Goal: Information Seeking & Learning: Learn about a topic

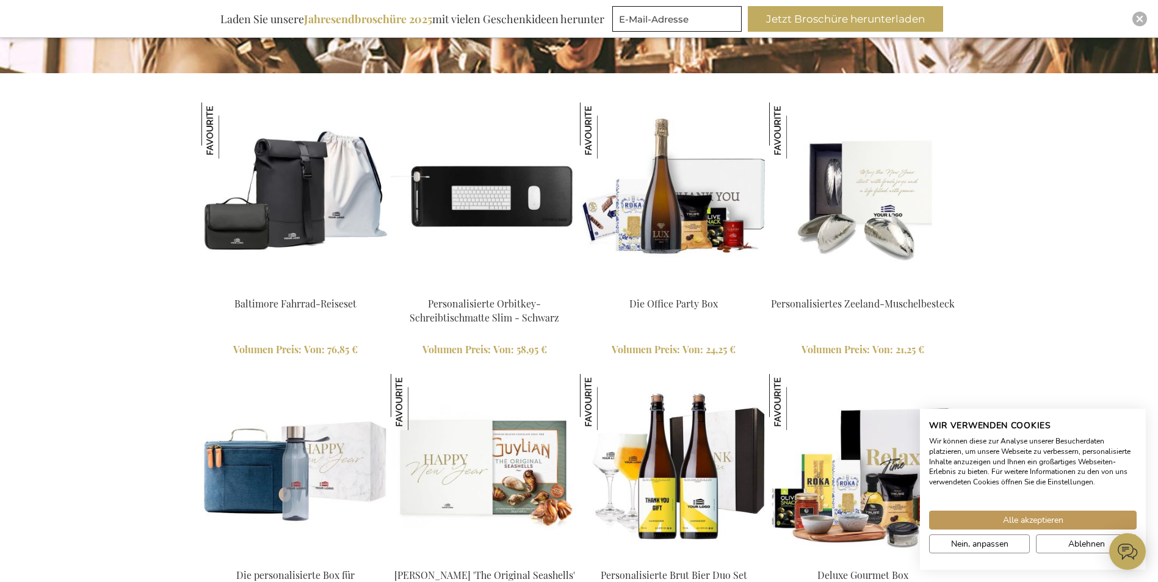
scroll to position [1160, 0]
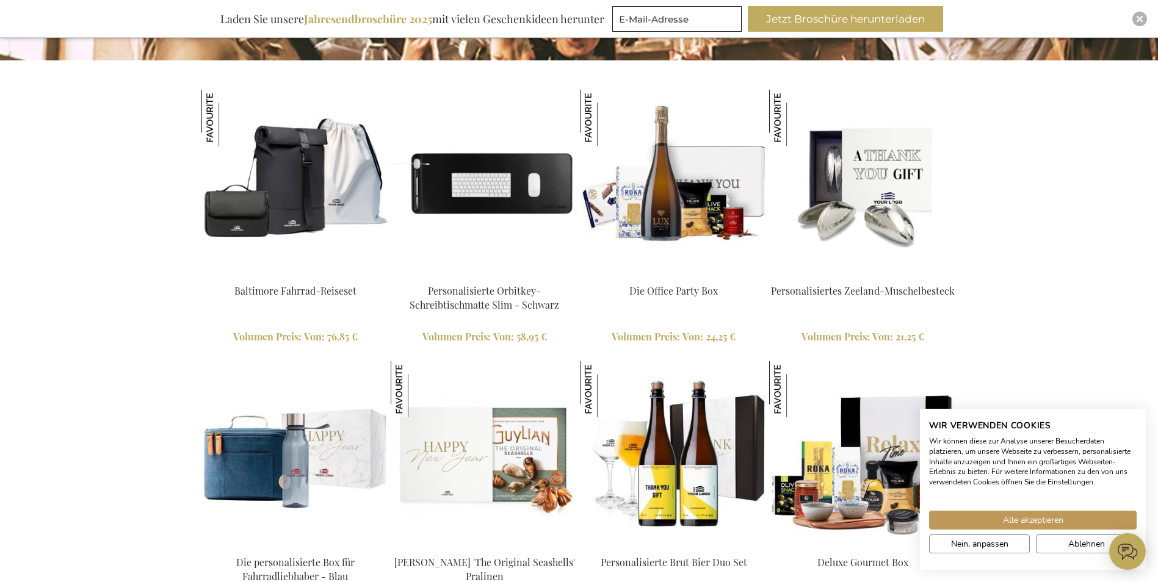
click at [864, 190] on img at bounding box center [863, 184] width 188 height 188
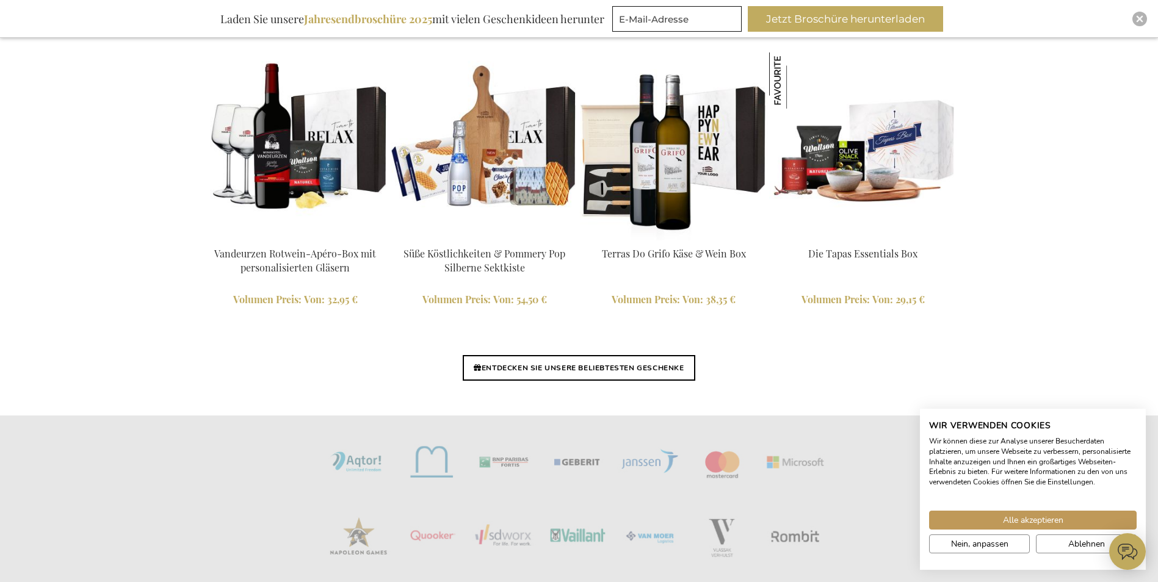
scroll to position [2808, 0]
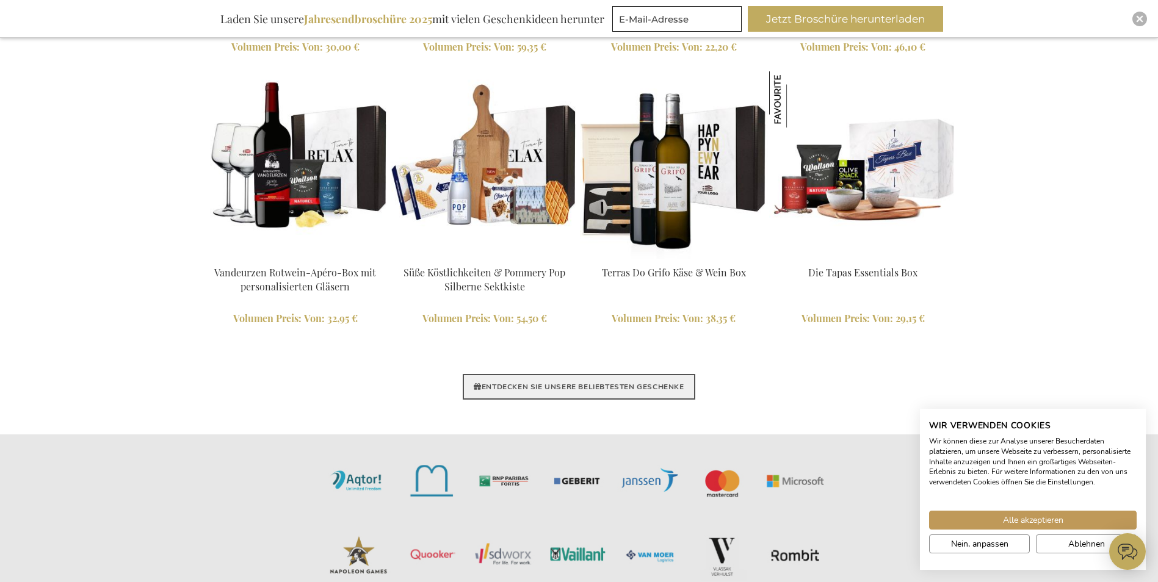
click at [586, 381] on link "ENTDECKEN SIE UNSERE BELIEBTESTEN GESCHENKE" at bounding box center [579, 387] width 232 height 26
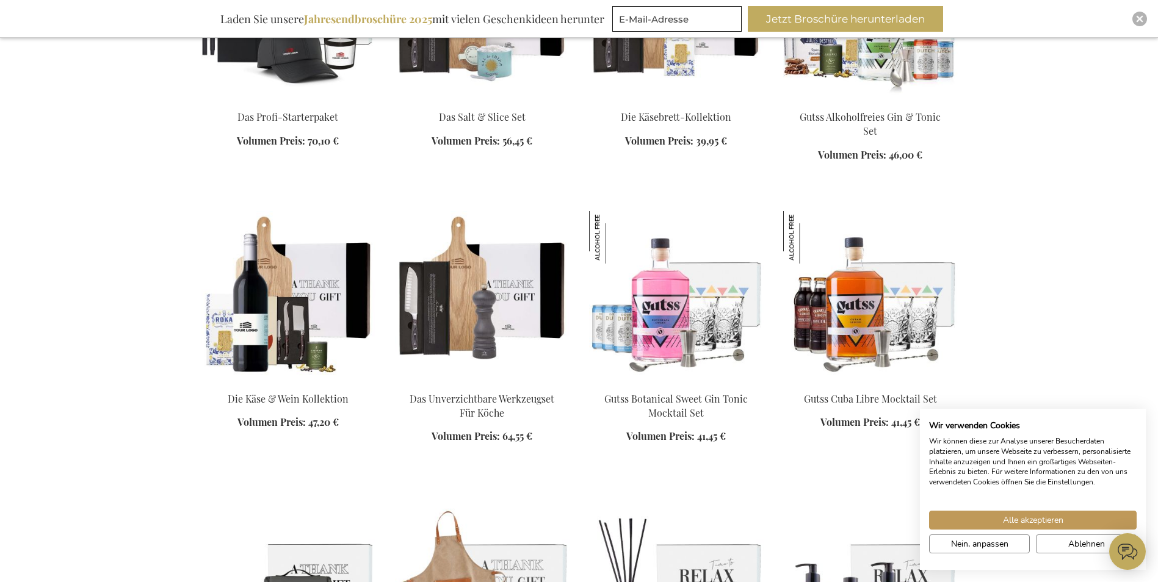
scroll to position [1221, 0]
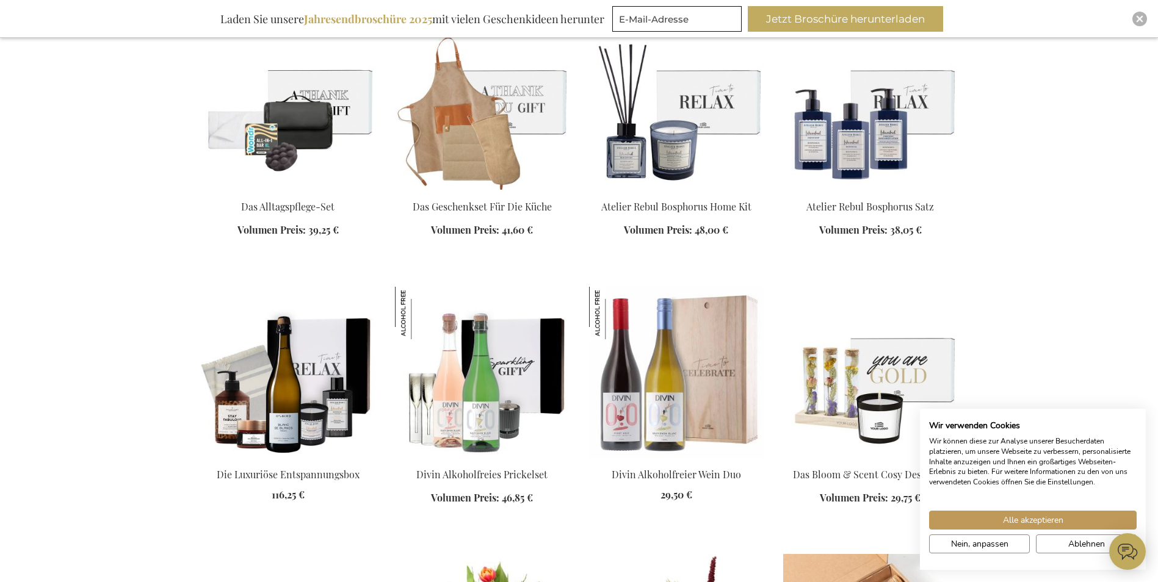
scroll to position [1587, 0]
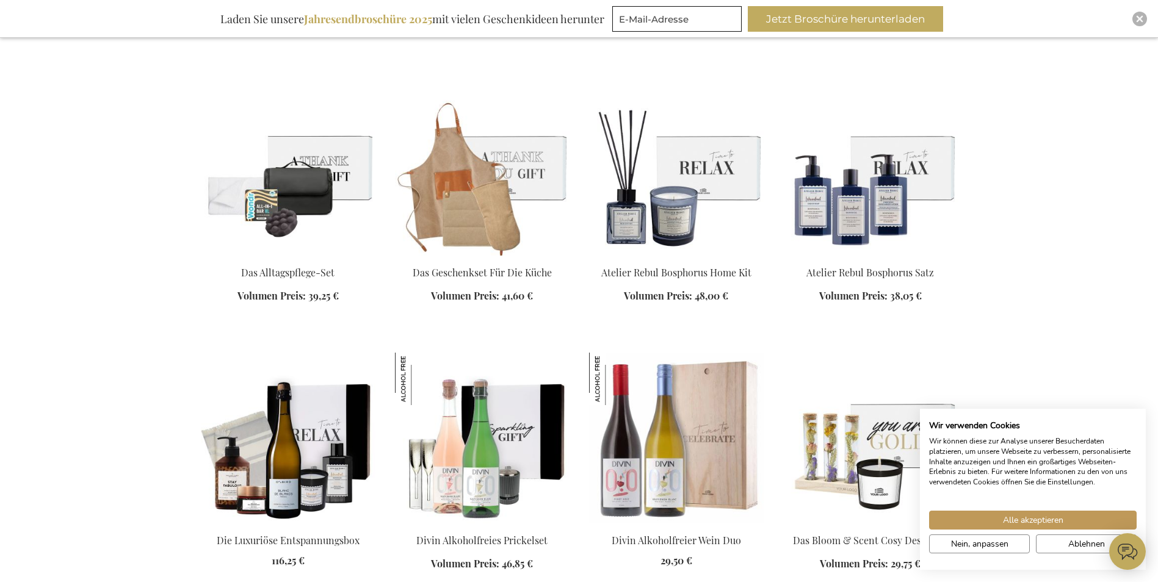
click at [309, 171] on img at bounding box center [288, 170] width 175 height 171
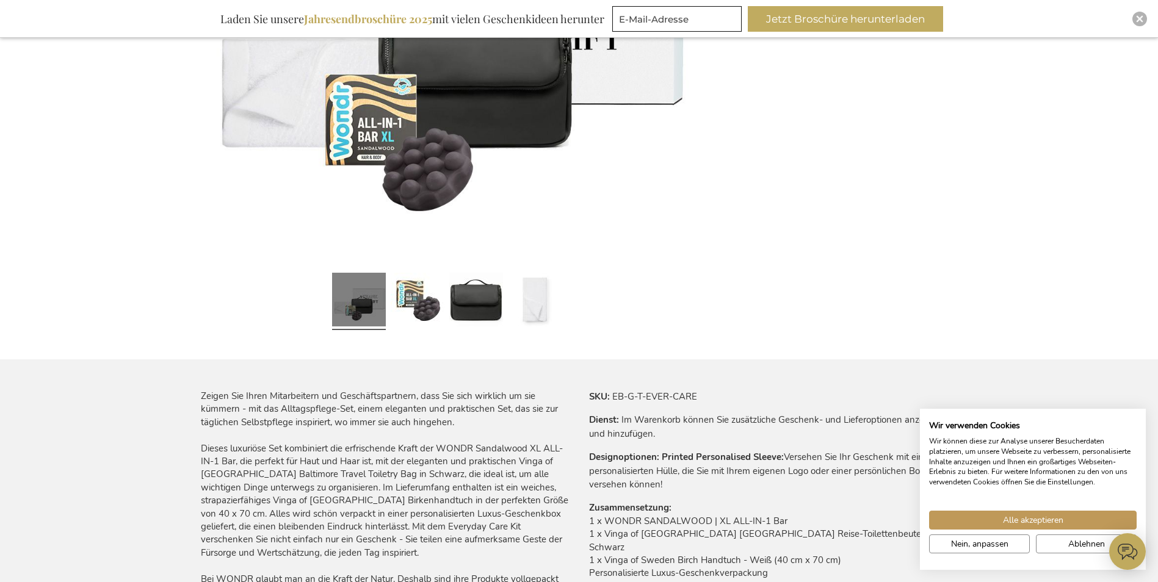
scroll to position [427, 0]
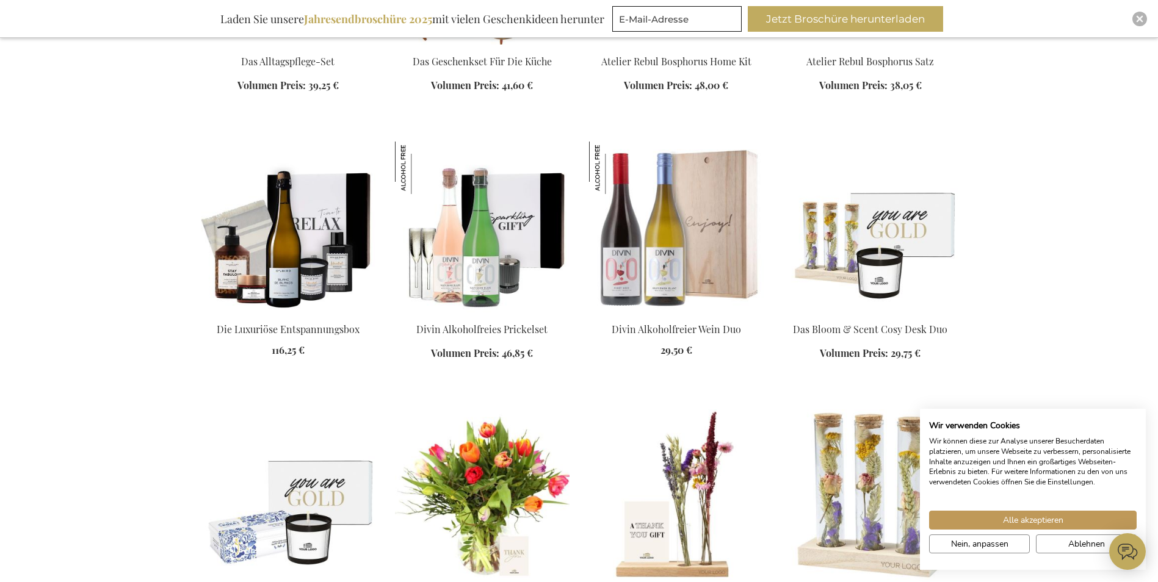
scroll to position [1178, 0]
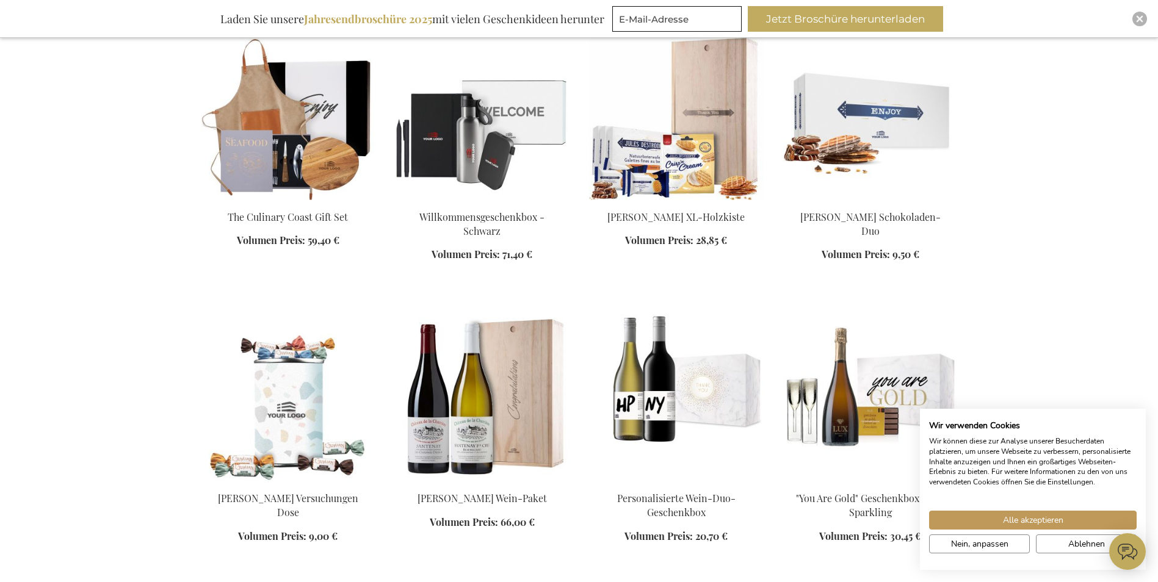
scroll to position [2094, 0]
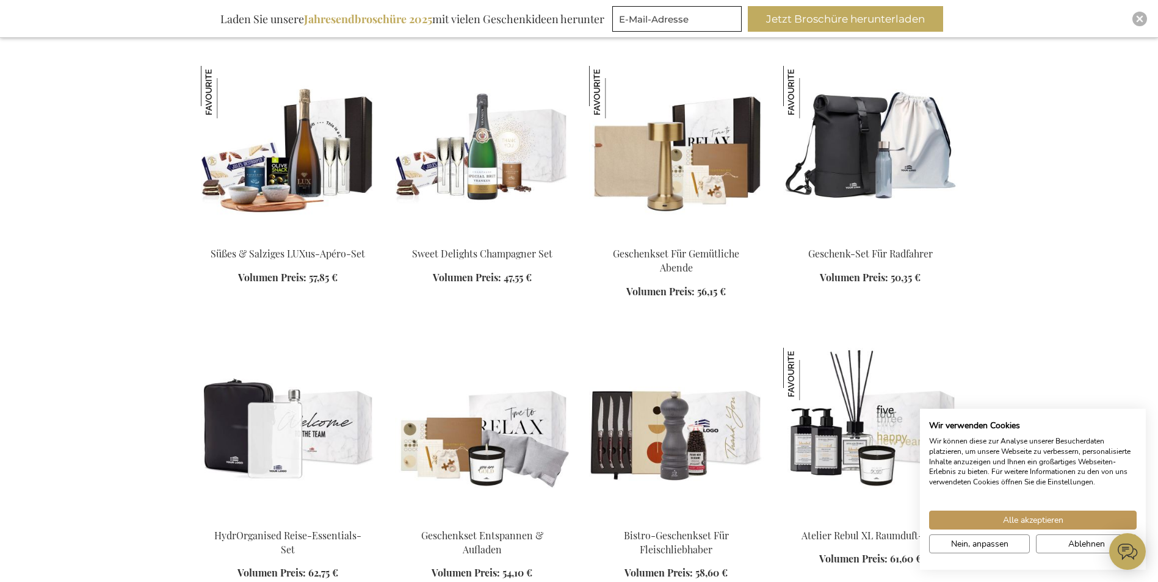
scroll to position [2704, 0]
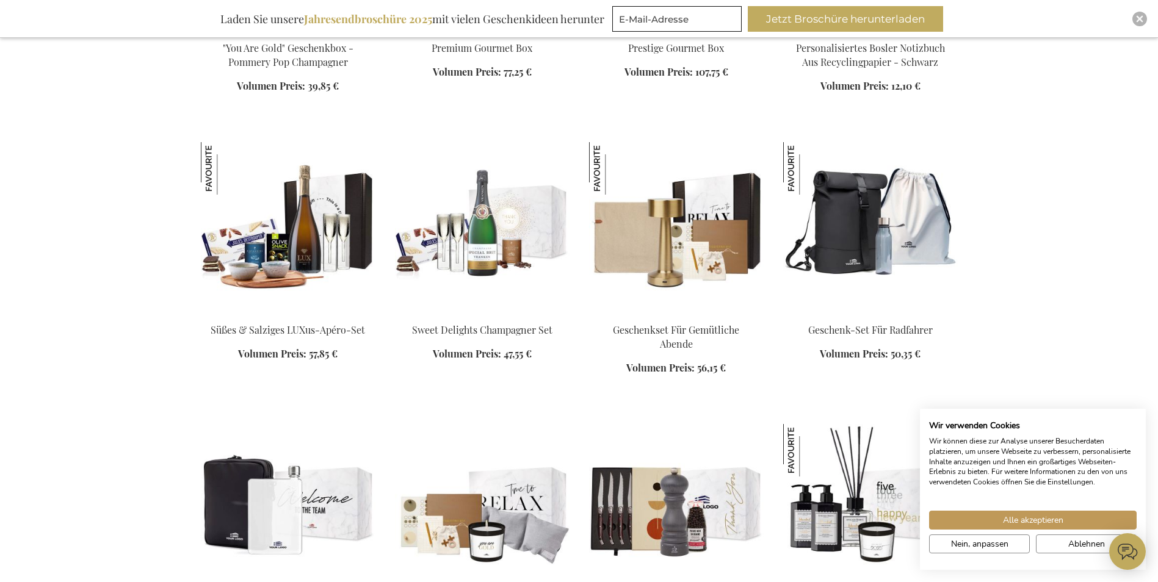
click at [689, 270] on img at bounding box center [676, 227] width 175 height 171
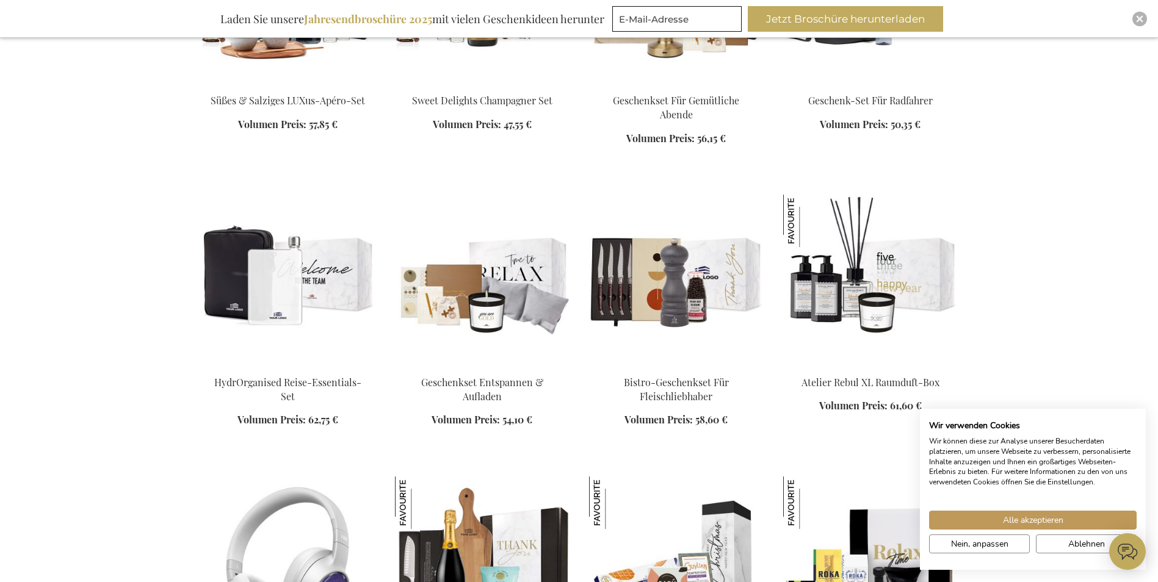
scroll to position [1277, 0]
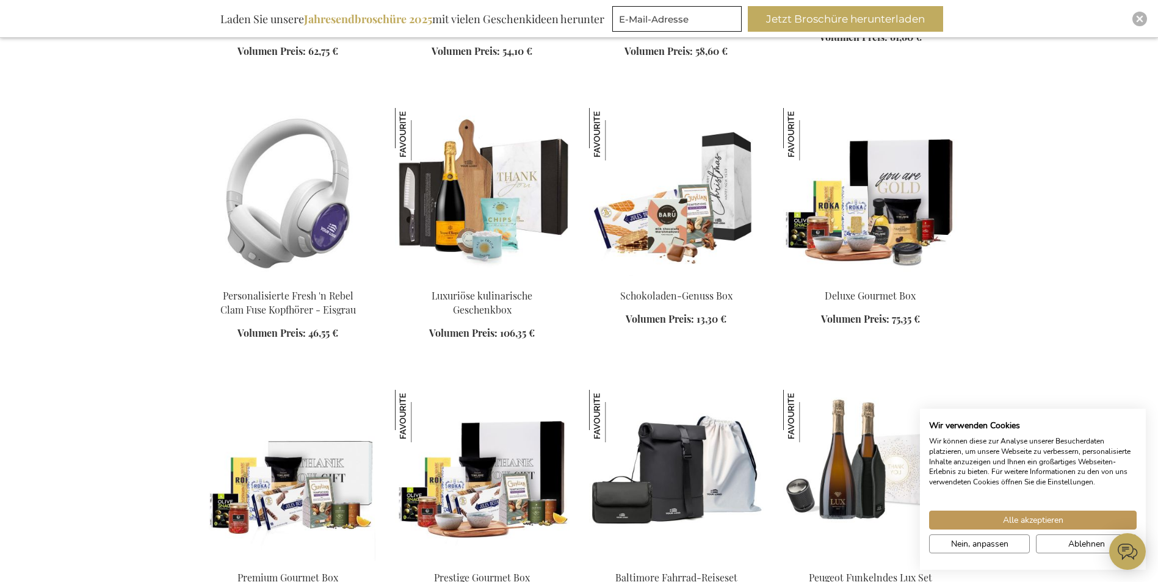
scroll to position [1765, 0]
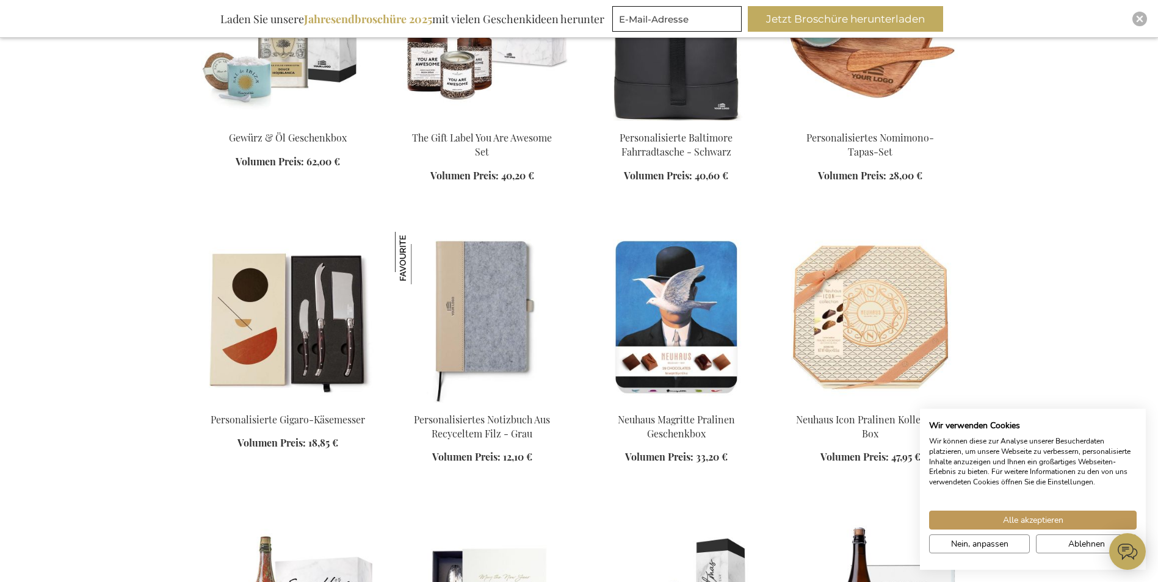
scroll to position [2925, 0]
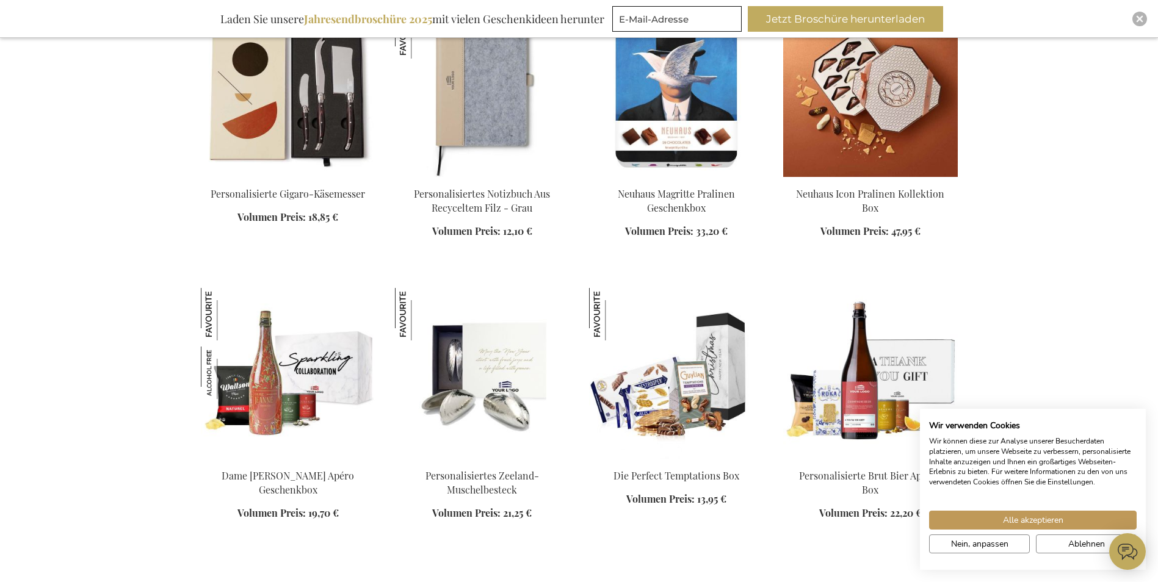
scroll to position [3169, 0]
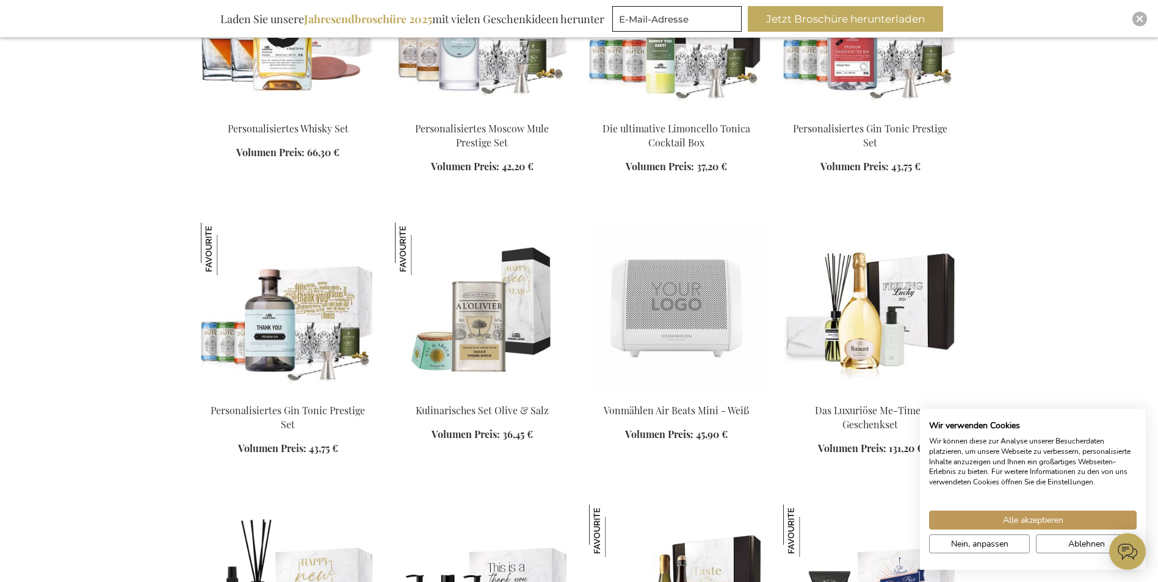
scroll to position [4390, 0]
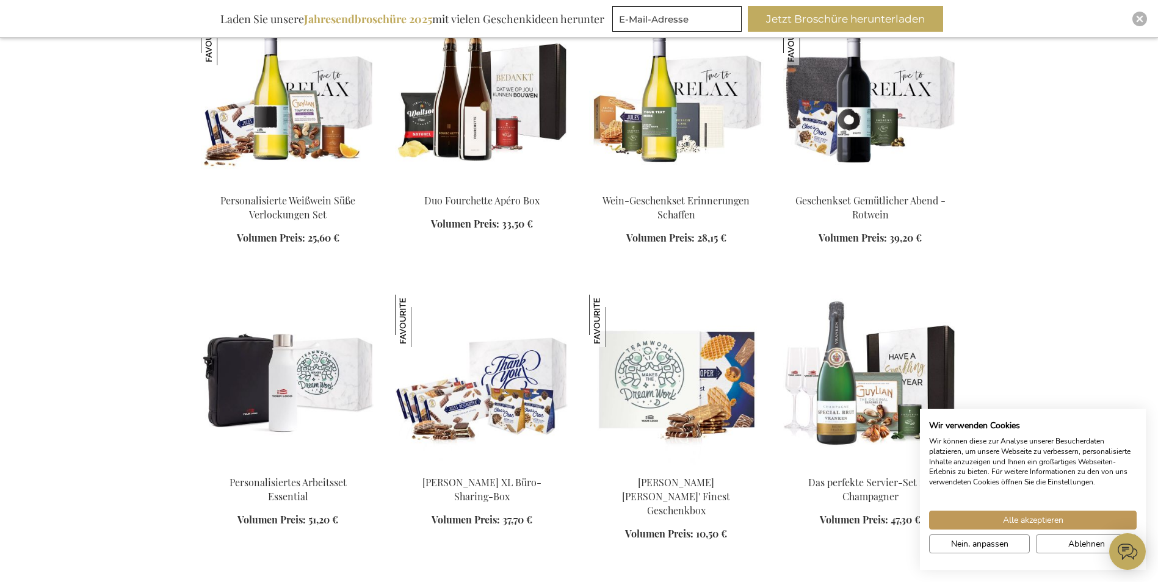
scroll to position [5122, 0]
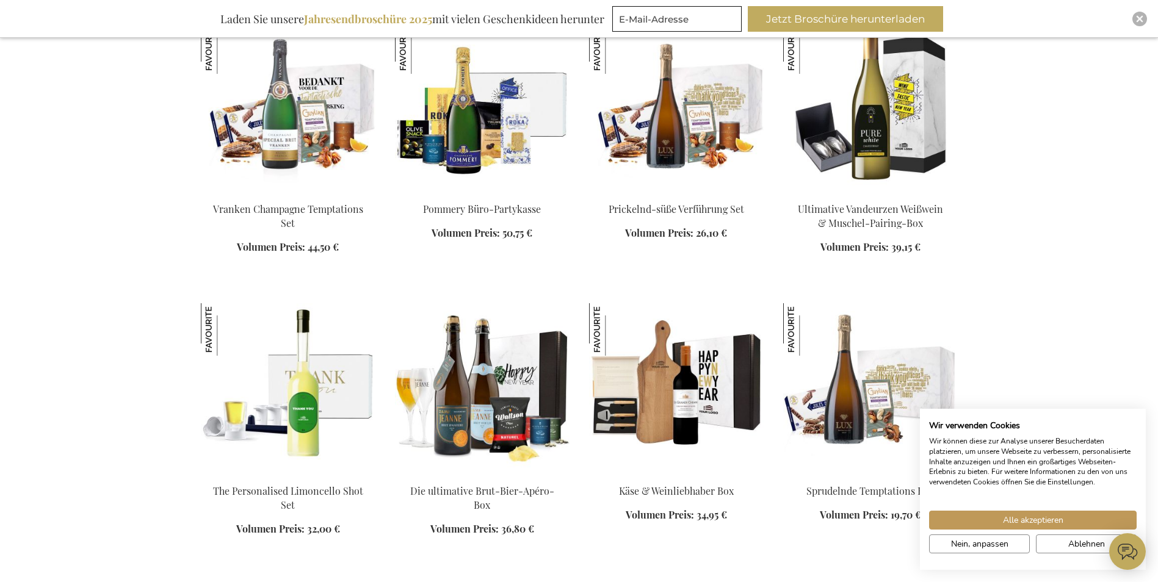
scroll to position [5916, 0]
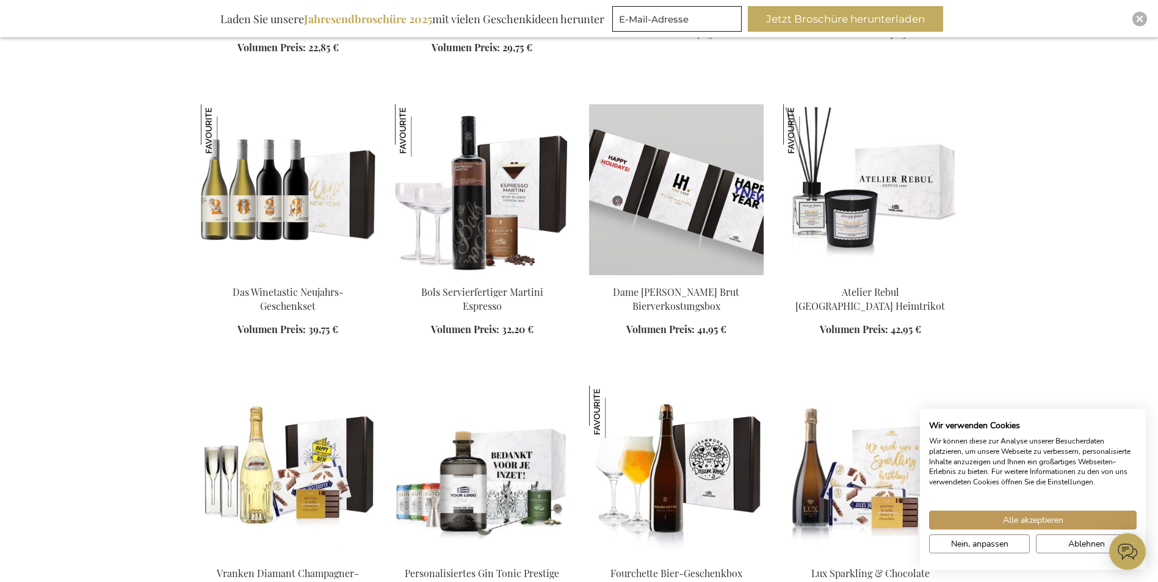
scroll to position [7014, 0]
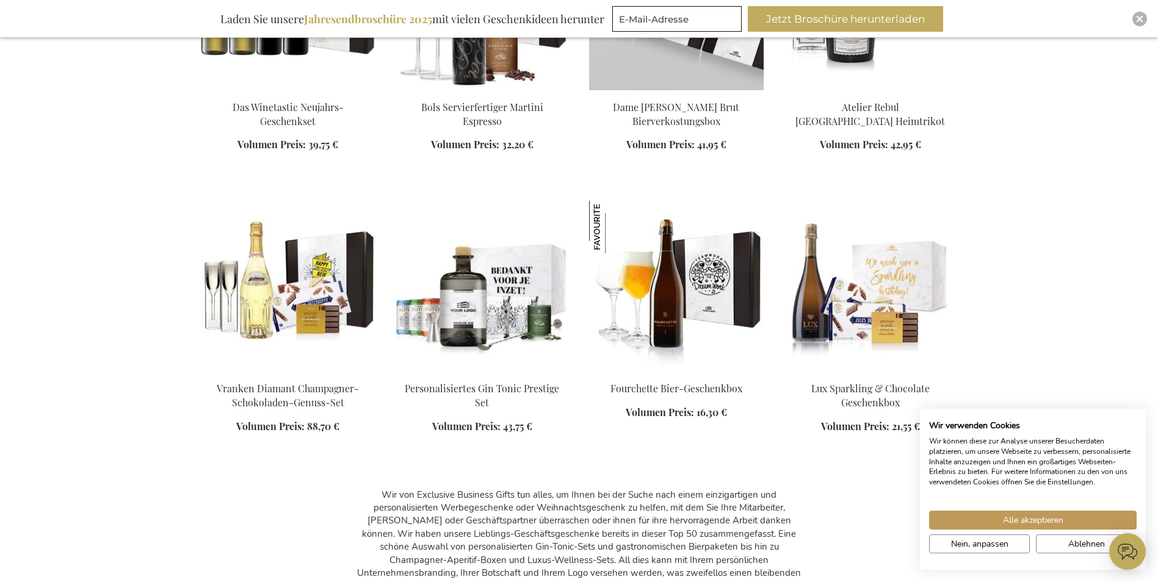
scroll to position [7441, 0]
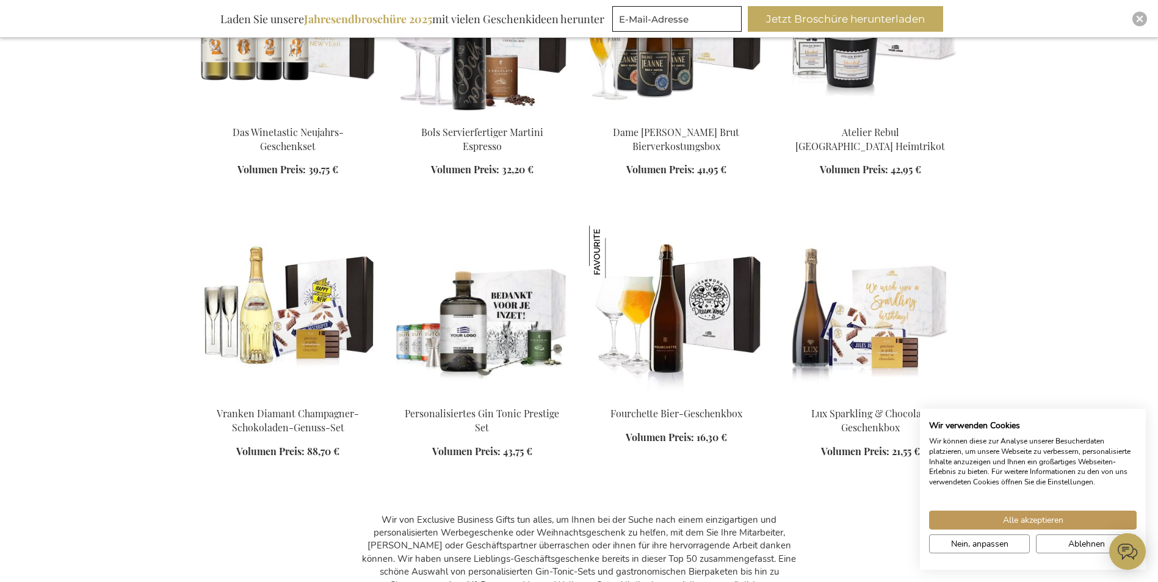
scroll to position [7136, 0]
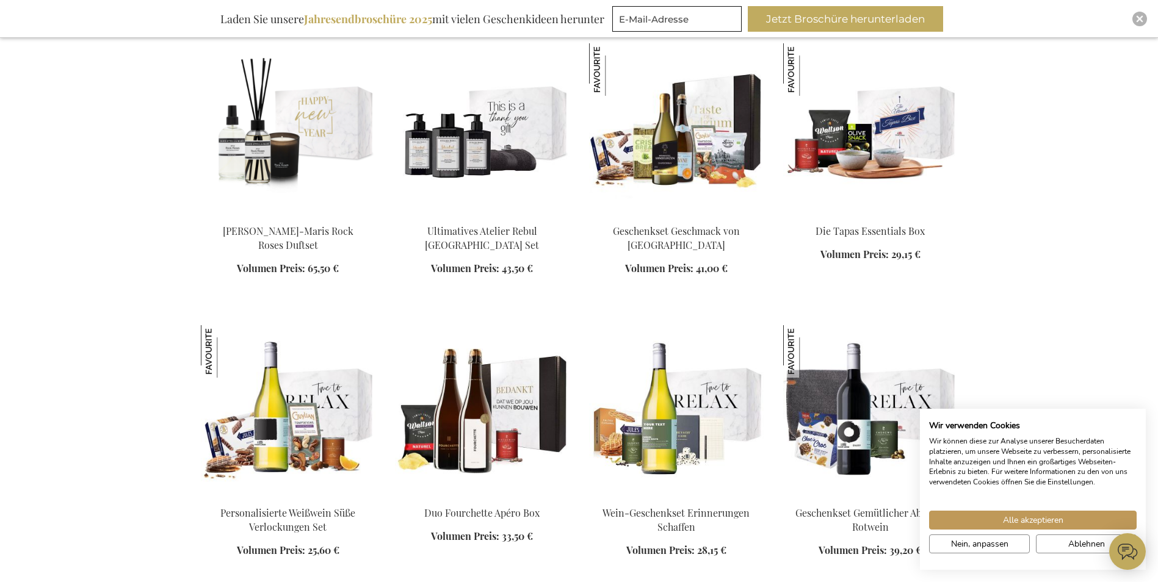
scroll to position [4756, 0]
